Goal: Check status: Check status

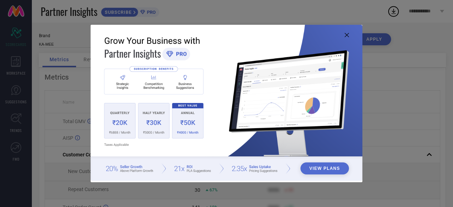
click at [346, 36] on icon at bounding box center [347, 35] width 4 height 4
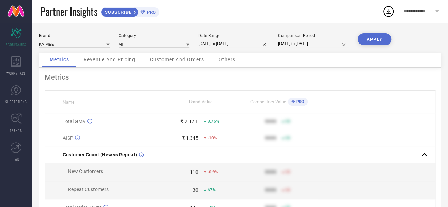
select select "6"
select select "2025"
select select "7"
select select "2025"
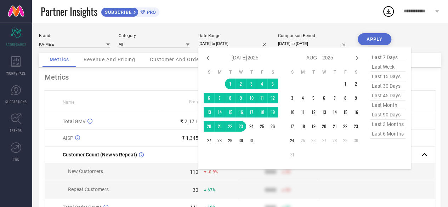
click at [246, 42] on input "[DATE] to [DATE]" at bounding box center [233, 43] width 71 height 7
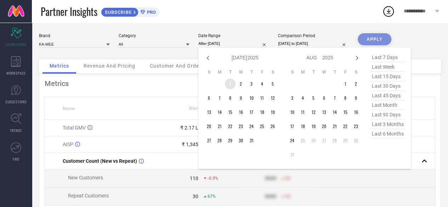
click at [231, 84] on td "1" at bounding box center [230, 84] width 11 height 11
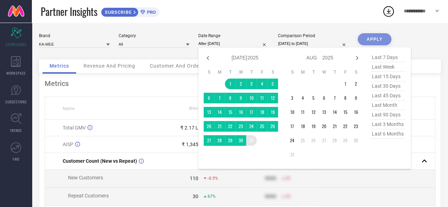
type input "[DATE] to [DATE]"
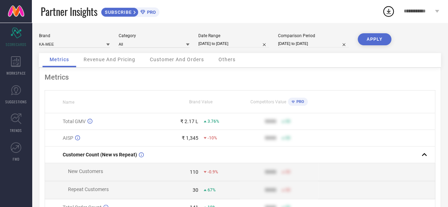
click at [366, 41] on button "APPLY" at bounding box center [374, 39] width 34 height 12
select select "6"
select select "2025"
select select "7"
select select "2025"
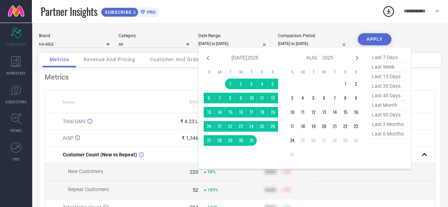
click at [252, 45] on input "[DATE] to [DATE]" at bounding box center [233, 43] width 71 height 7
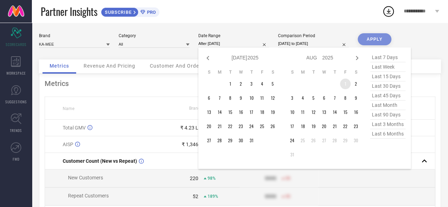
click at [345, 82] on td "1" at bounding box center [345, 84] width 11 height 11
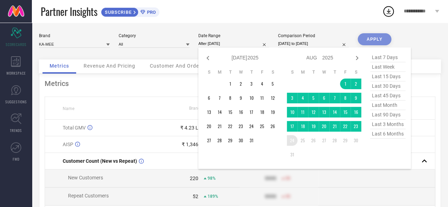
type input "[DATE] to [DATE]"
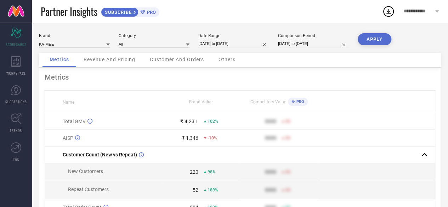
click at [372, 40] on button "APPLY" at bounding box center [374, 39] width 34 height 12
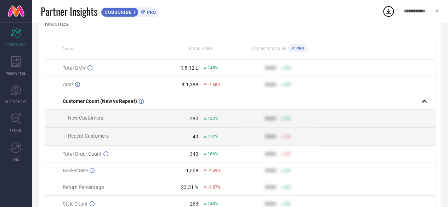
scroll to position [53, 0]
